Goal: Navigation & Orientation: Understand site structure

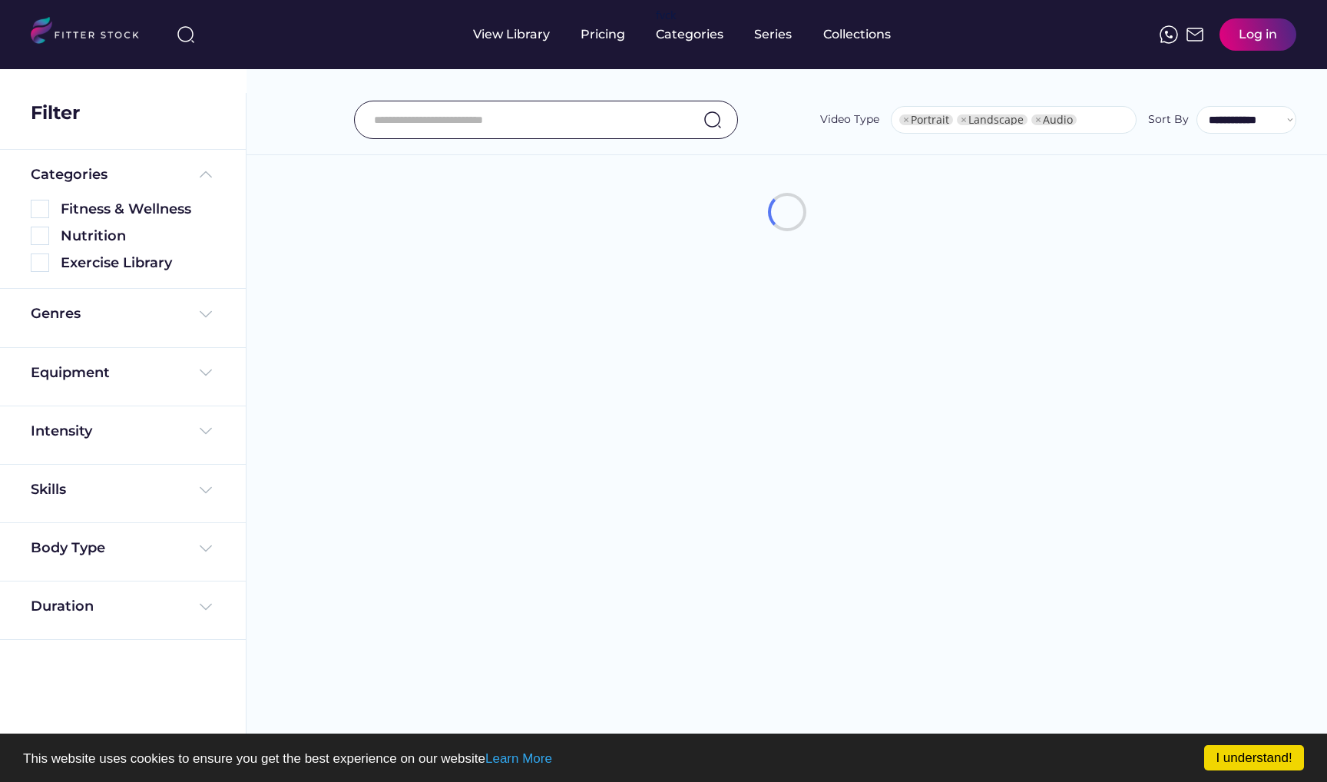
select select "**********"
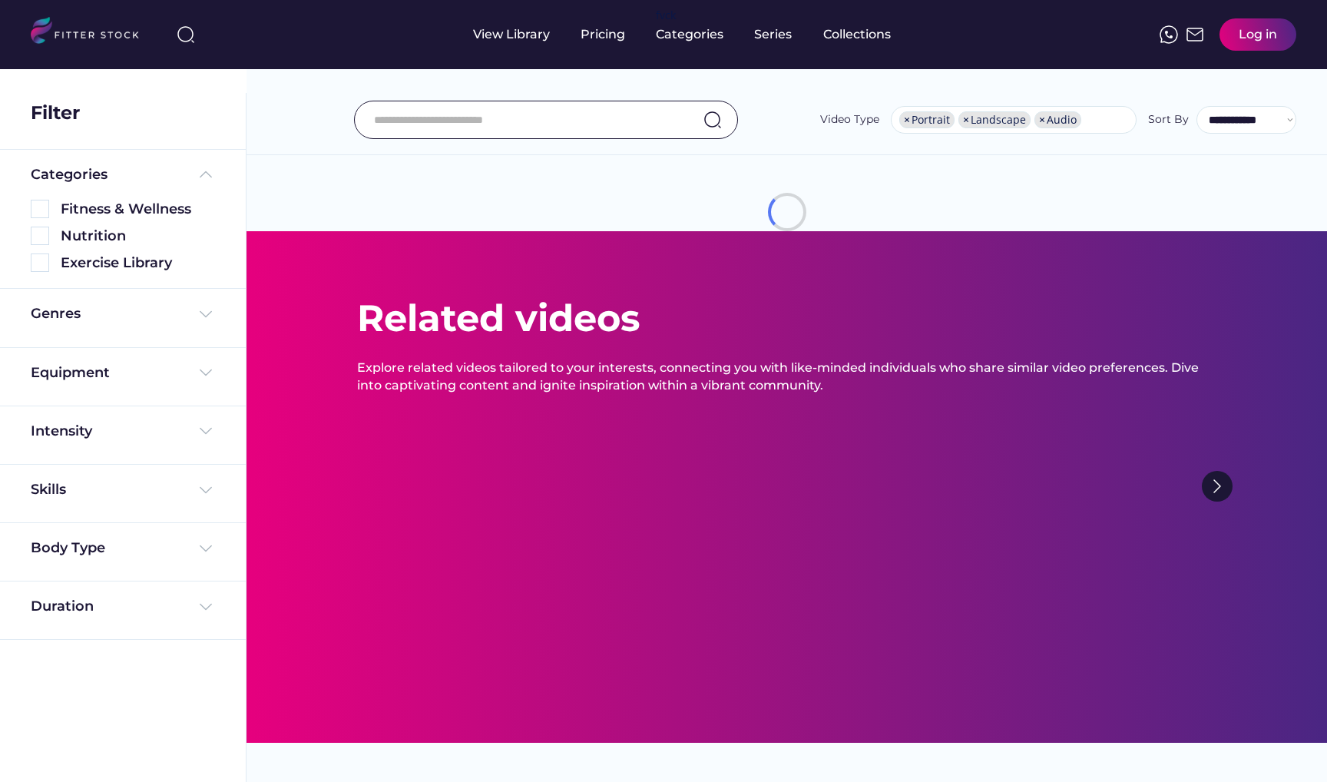
scroll to position [14, 0]
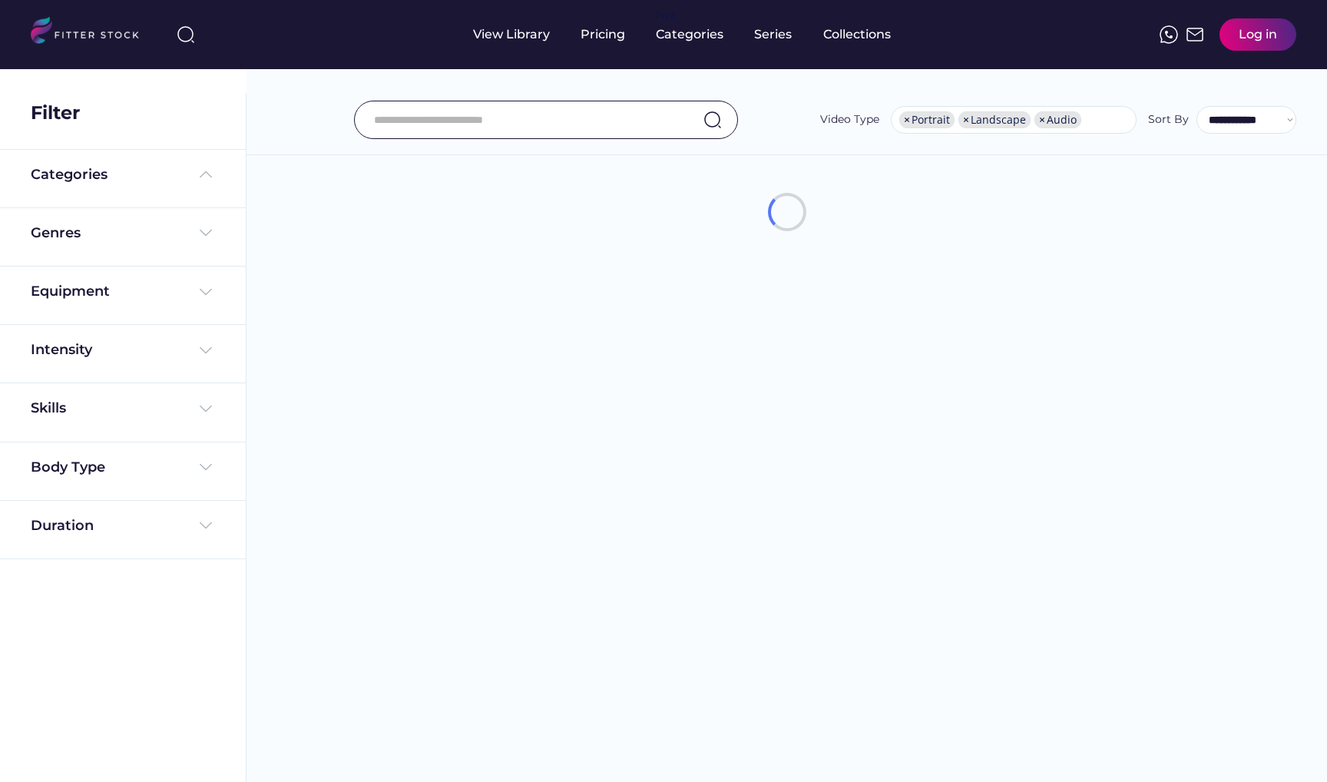
select select "**********"
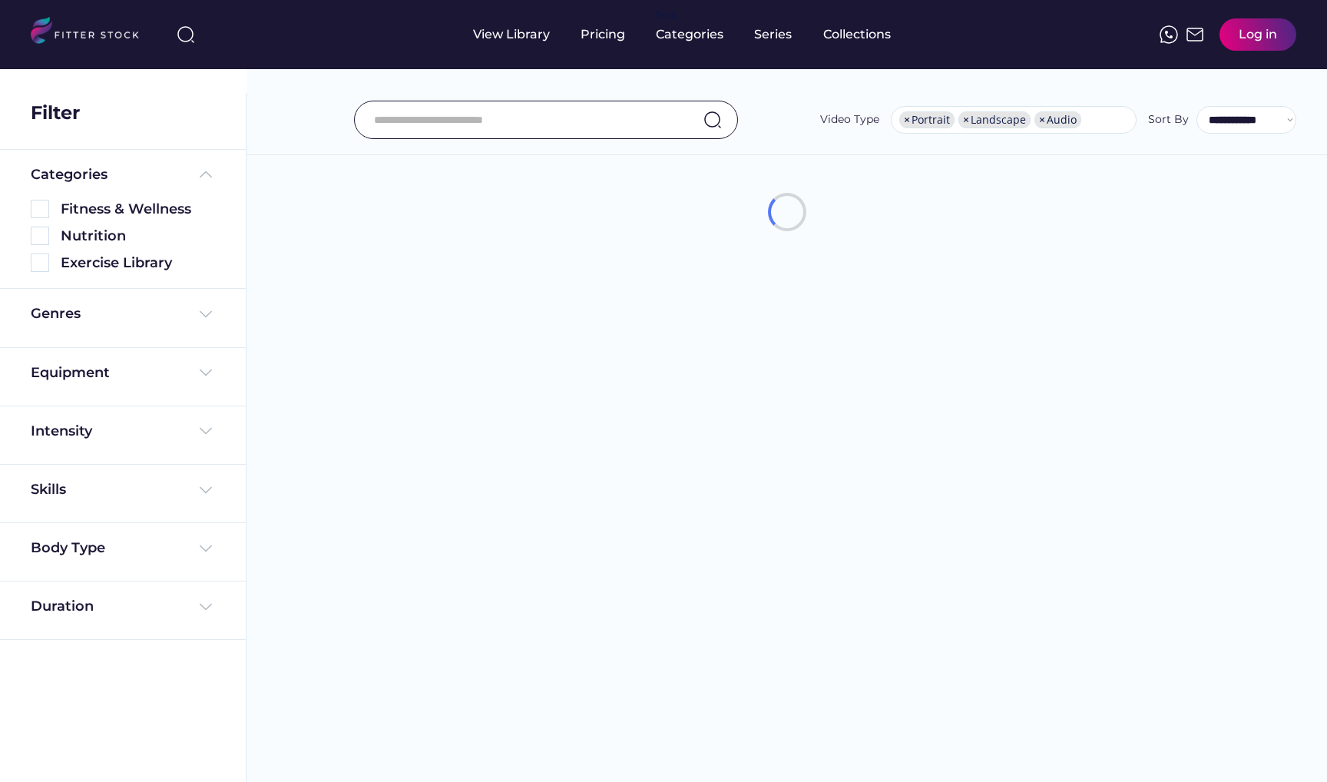
select select "**********"
